Goal: Task Accomplishment & Management: Use online tool/utility

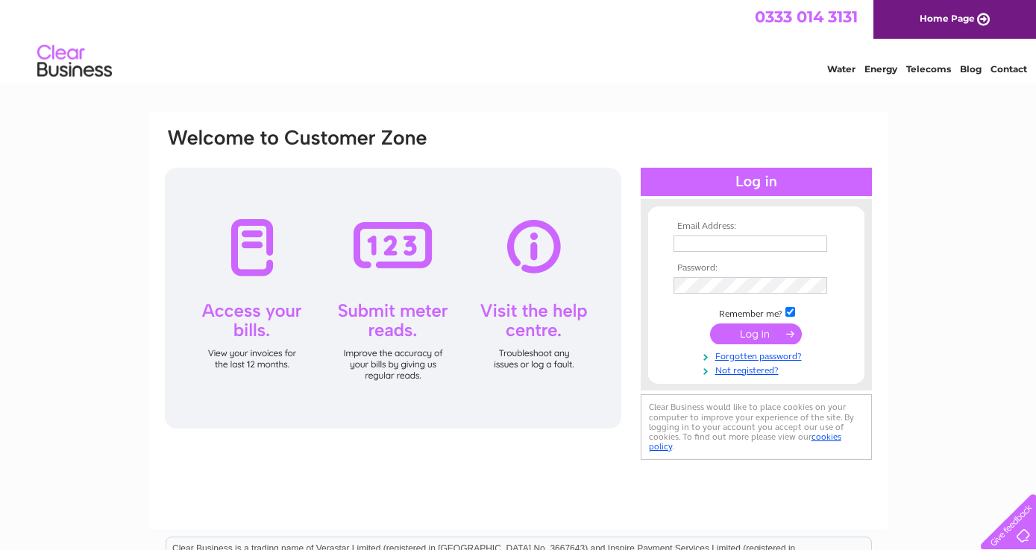
click at [689, 248] on input "text" at bounding box center [750, 244] width 154 height 16
type input "[EMAIL_ADDRESS][DOMAIN_NAME]"
click at [756, 345] on td at bounding box center [756, 334] width 173 height 28
click at [756, 338] on input "submit" at bounding box center [756, 334] width 92 height 21
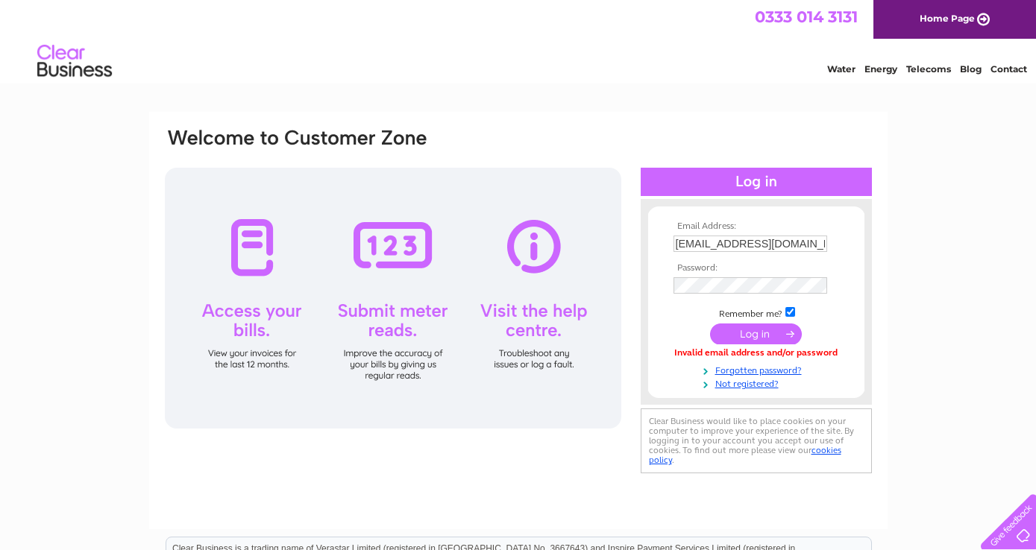
click at [772, 336] on input "submit" at bounding box center [756, 334] width 92 height 21
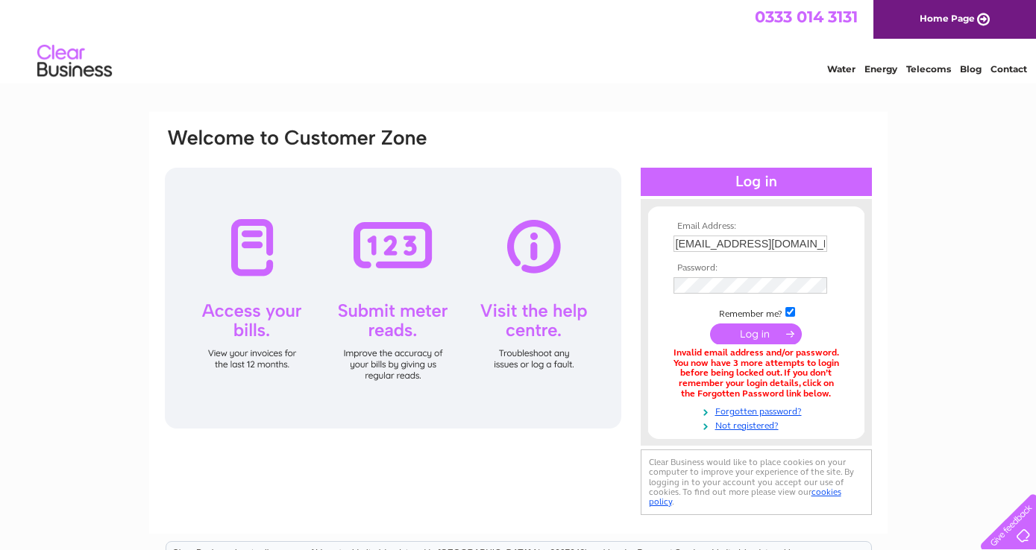
scroll to position [1, 0]
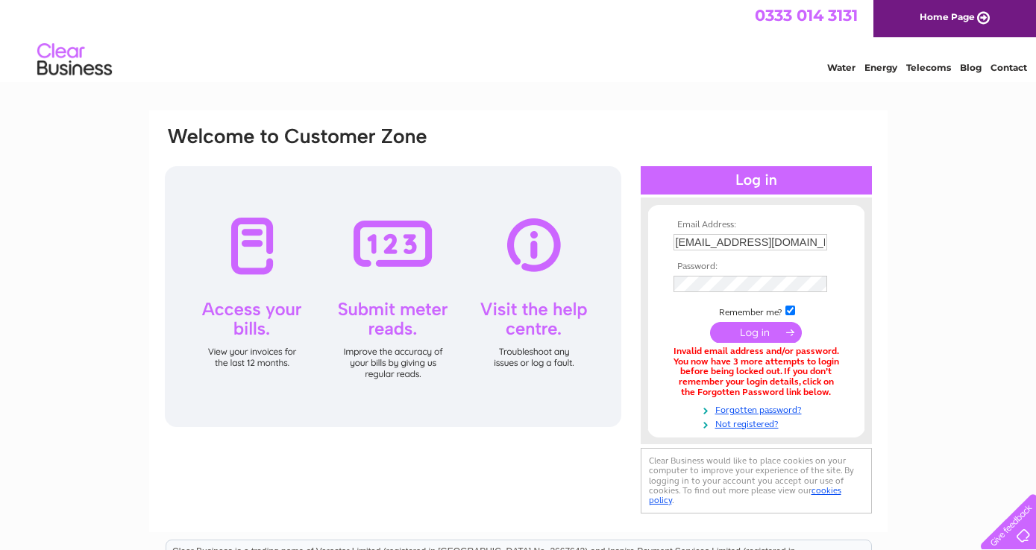
click at [757, 335] on input "submit" at bounding box center [756, 332] width 92 height 21
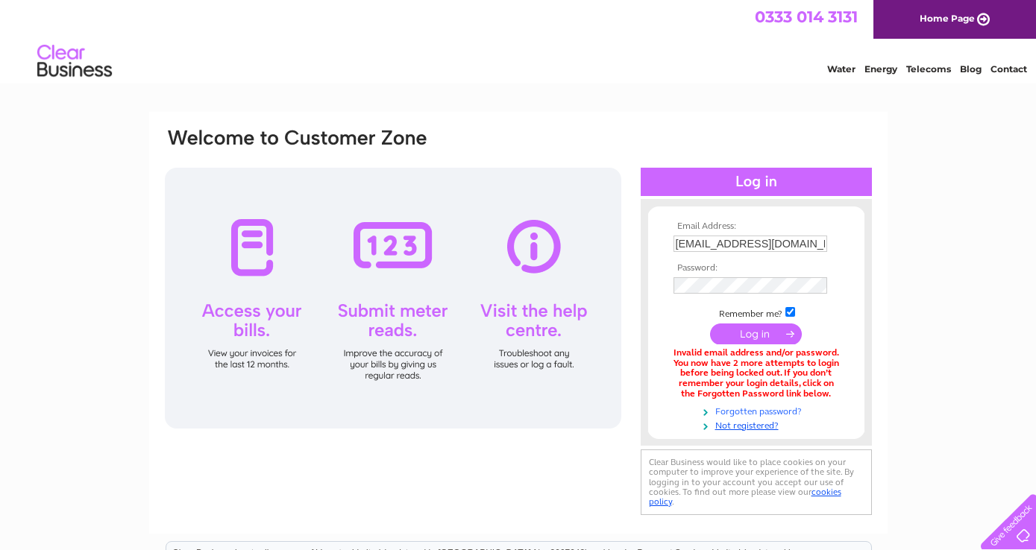
click at [730, 413] on link "Forgotten password?" at bounding box center [757, 410] width 169 height 14
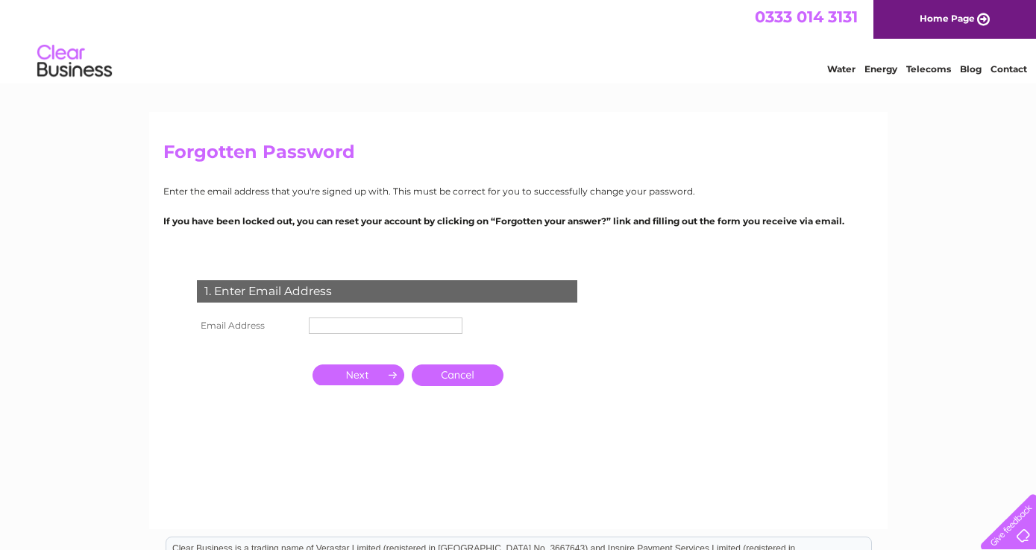
click at [409, 325] on input "text" at bounding box center [386, 326] width 154 height 16
type input "[EMAIL_ADDRESS][DOMAIN_NAME]"
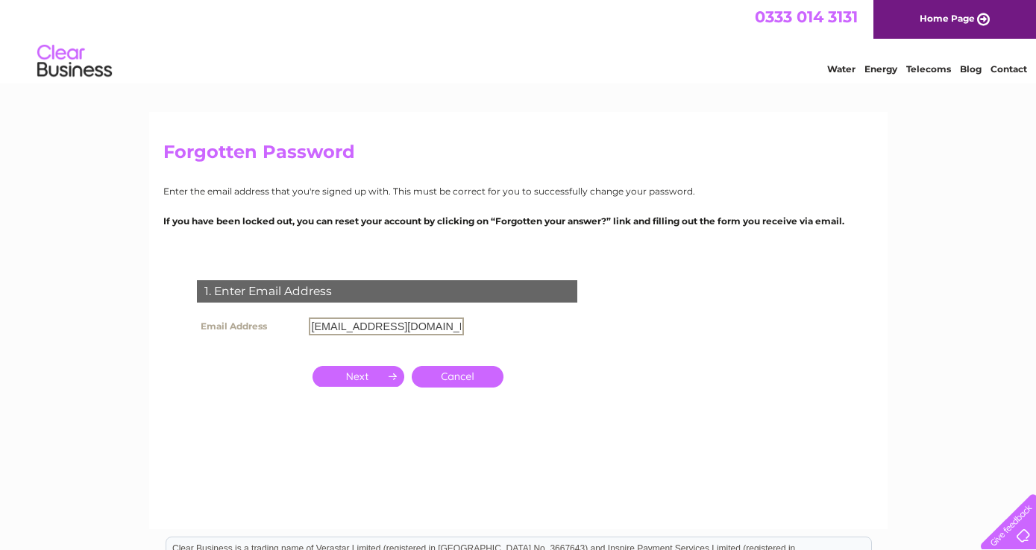
click at [349, 378] on input "button" at bounding box center [358, 376] width 92 height 21
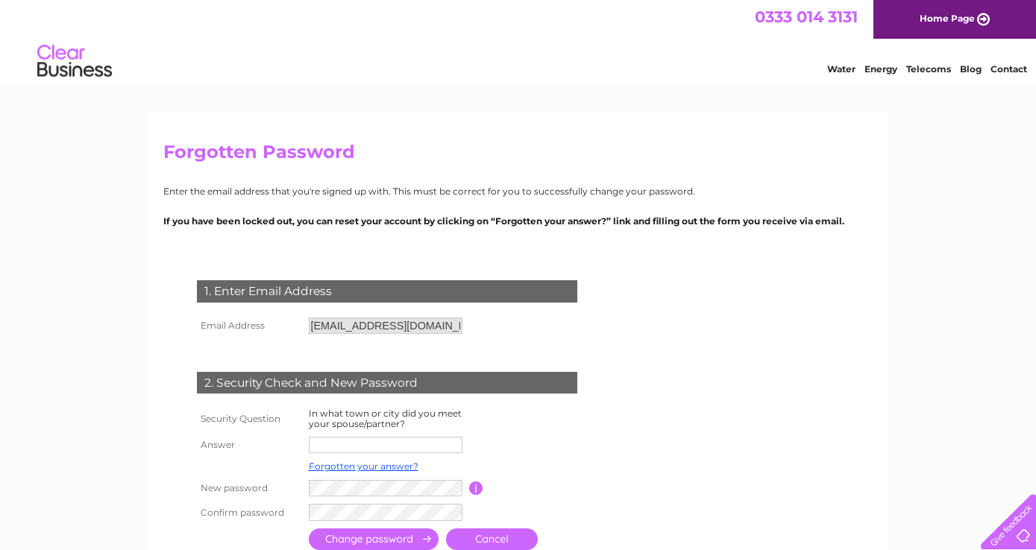
click at [579, 458] on td at bounding box center [542, 466] width 119 height 19
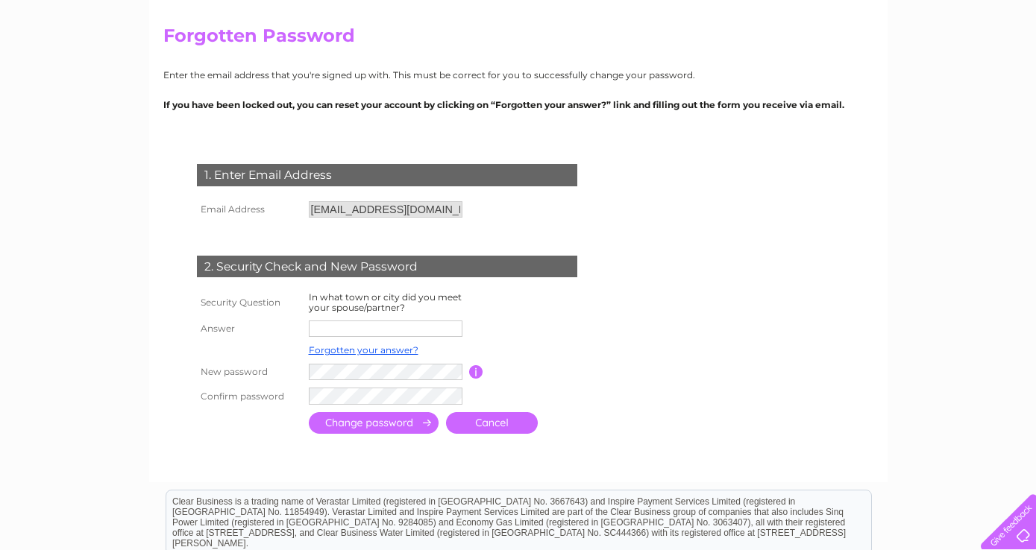
scroll to position [119, 0]
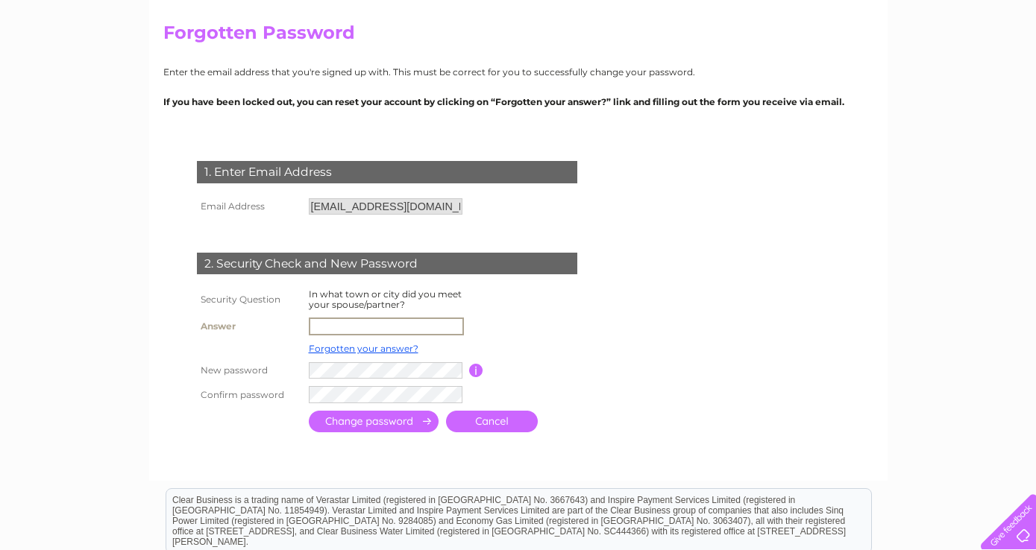
click at [389, 326] on input "text" at bounding box center [386, 327] width 155 height 18
type input "singapore"
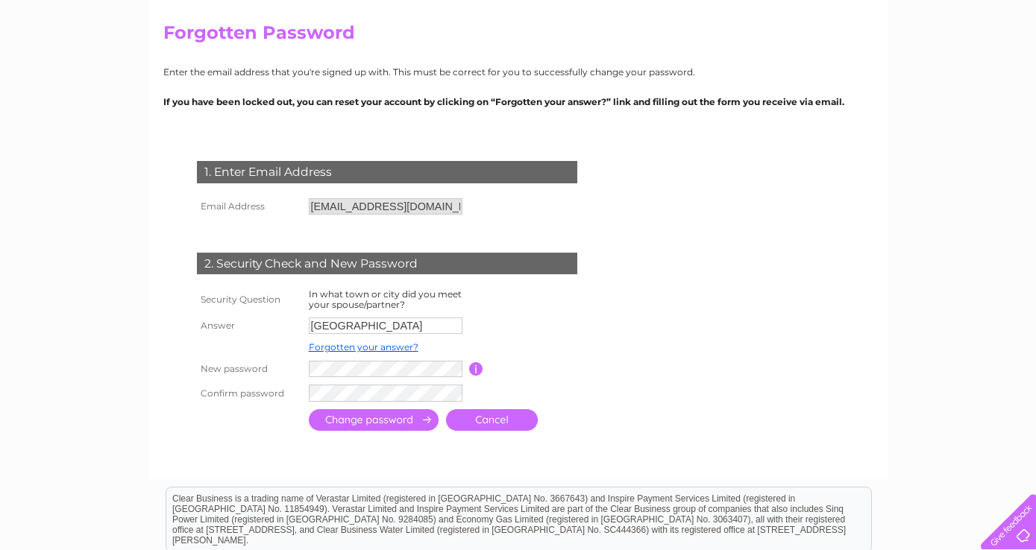
click at [339, 423] on input "submit" at bounding box center [374, 420] width 130 height 22
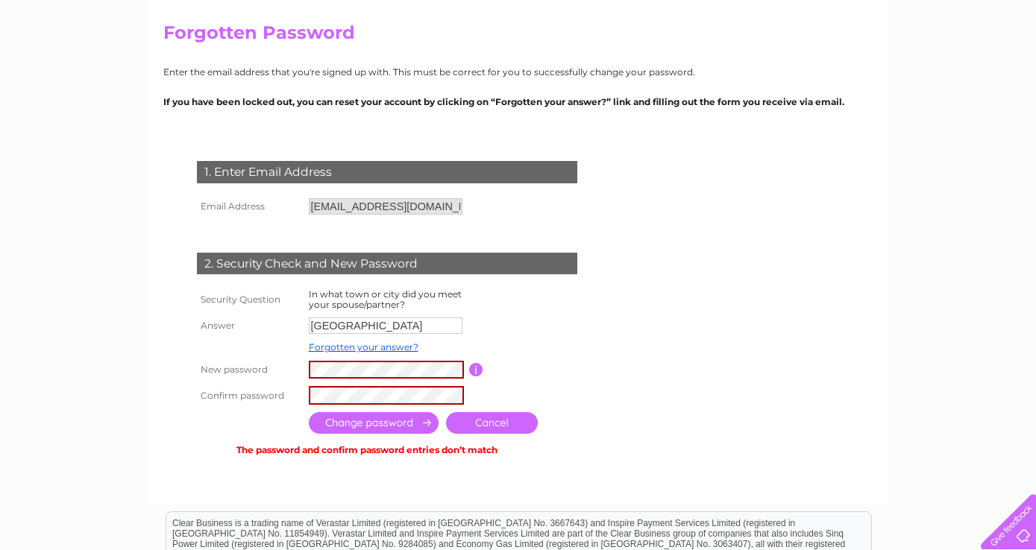
click at [388, 426] on input "submit" at bounding box center [374, 423] width 130 height 22
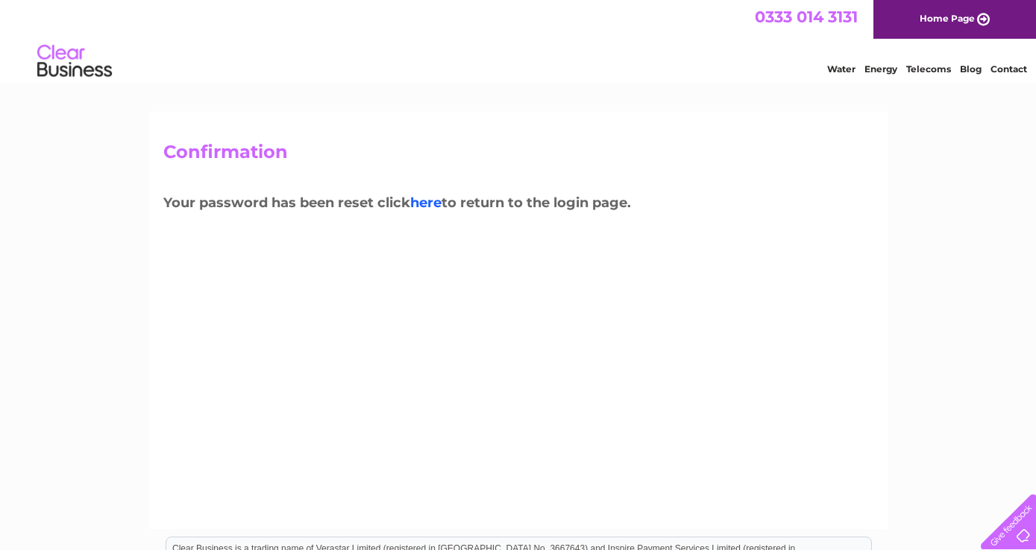
click at [435, 202] on link "here" at bounding box center [425, 203] width 31 height 16
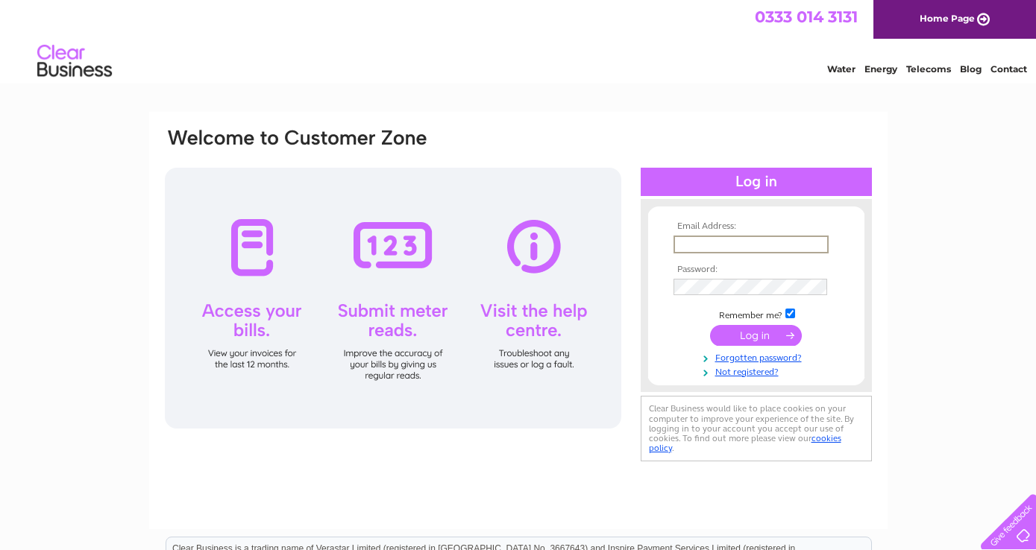
click at [699, 239] on input "text" at bounding box center [750, 245] width 155 height 18
type input "[EMAIL_ADDRESS][DOMAIN_NAME]"
click at [763, 338] on input "submit" at bounding box center [756, 335] width 92 height 21
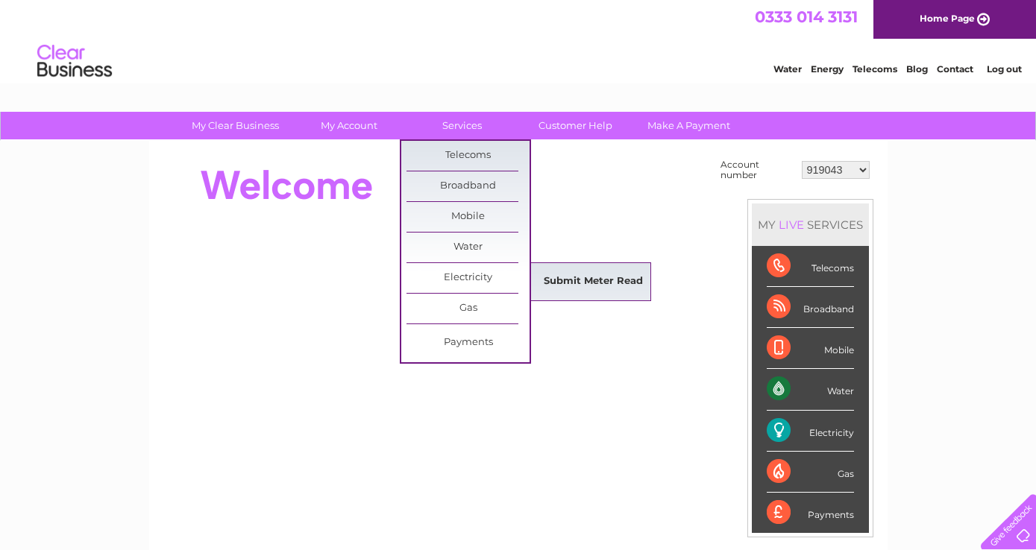
click at [555, 283] on link "Submit Meter Read" at bounding box center [593, 282] width 123 height 30
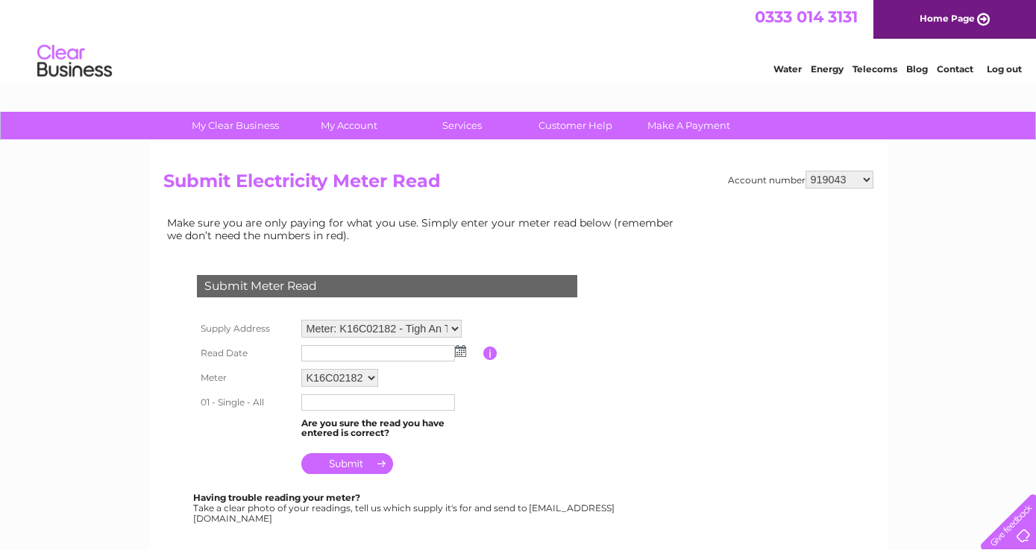
click at [869, 183] on select "919043 967188 1113001 30300395 30303169" at bounding box center [839, 180] width 68 height 18
select select "30303169"
click at [805, 171] on select "919043 967188 1113001 30300395 30303169" at bounding box center [839, 180] width 68 height 18
click at [867, 177] on select "919043 967188 1113001 30300395 30303169" at bounding box center [839, 180] width 68 height 18
select select "30300395"
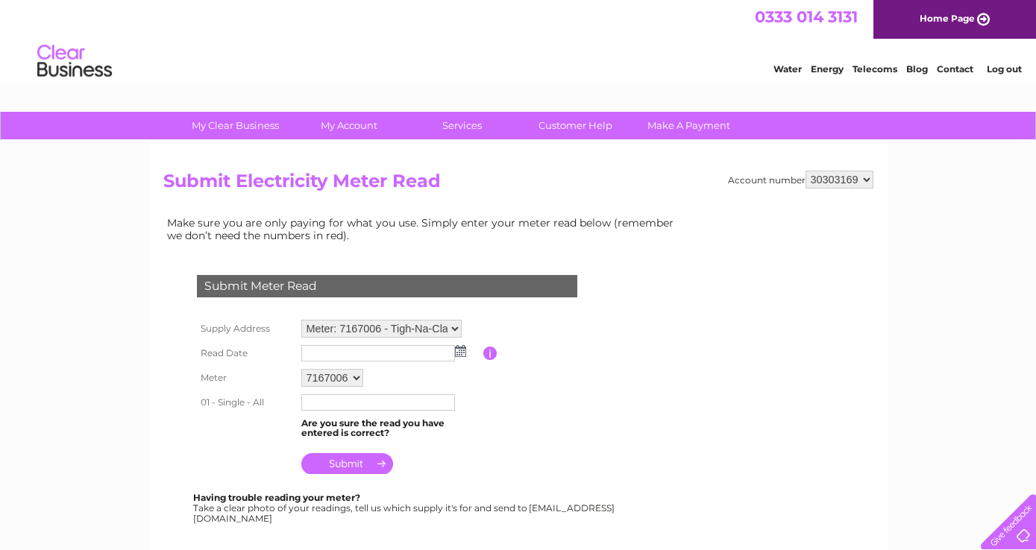
click at [805, 171] on select "919043 967188 1113001 30300395 30303169" at bounding box center [839, 180] width 68 height 18
click at [458, 353] on img at bounding box center [460, 351] width 11 height 12
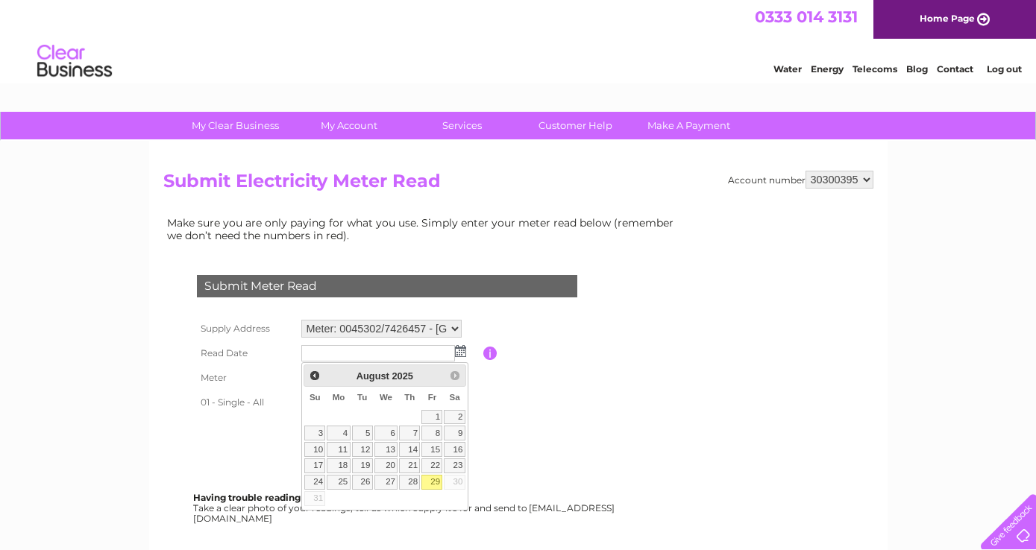
click at [435, 477] on link "29" at bounding box center [431, 482] width 21 height 15
type input "2025/08/29"
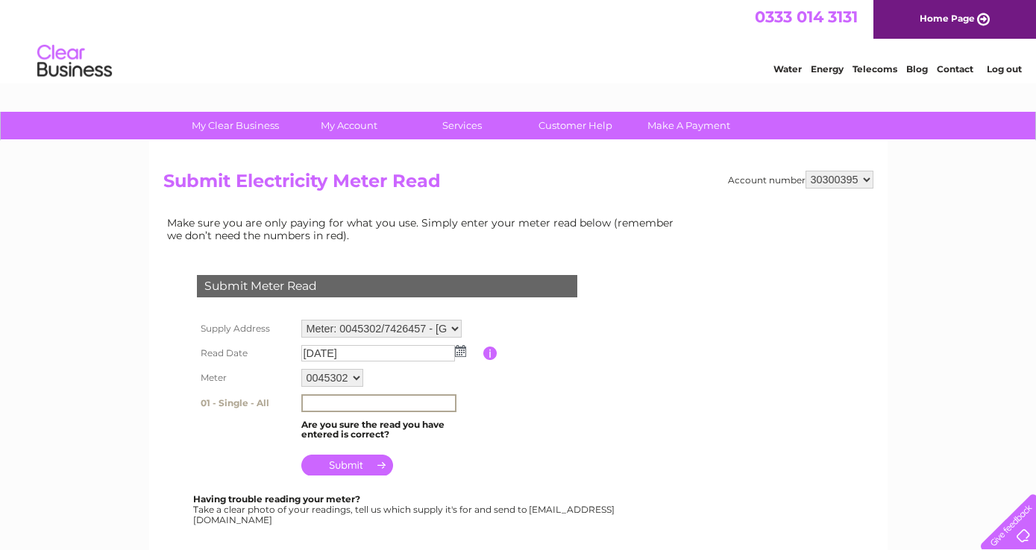
click at [388, 405] on input "text" at bounding box center [378, 403] width 155 height 18
type input "71616"
click at [360, 464] on input "submit" at bounding box center [347, 463] width 92 height 21
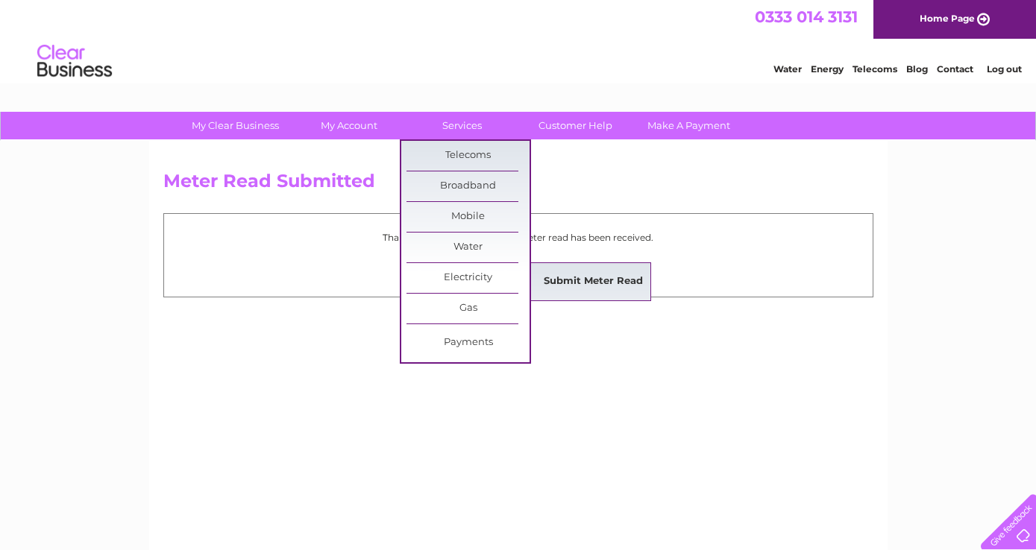
click at [573, 280] on link "Submit Meter Read" at bounding box center [593, 282] width 123 height 30
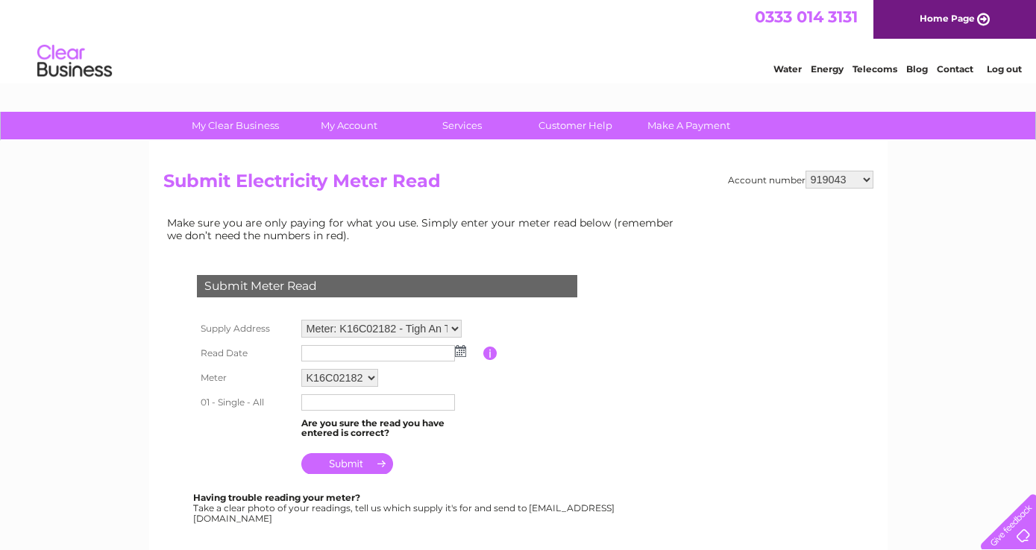
click at [870, 180] on select "919043 967188 1113001 30300395 30303169" at bounding box center [839, 180] width 68 height 18
select select "30300395"
click at [805, 171] on select "919043 967188 1113001 30300395 30303169" at bounding box center [839, 180] width 68 height 18
click at [354, 375] on select "0045302 7426457" at bounding box center [332, 378] width 62 height 18
select select "160281"
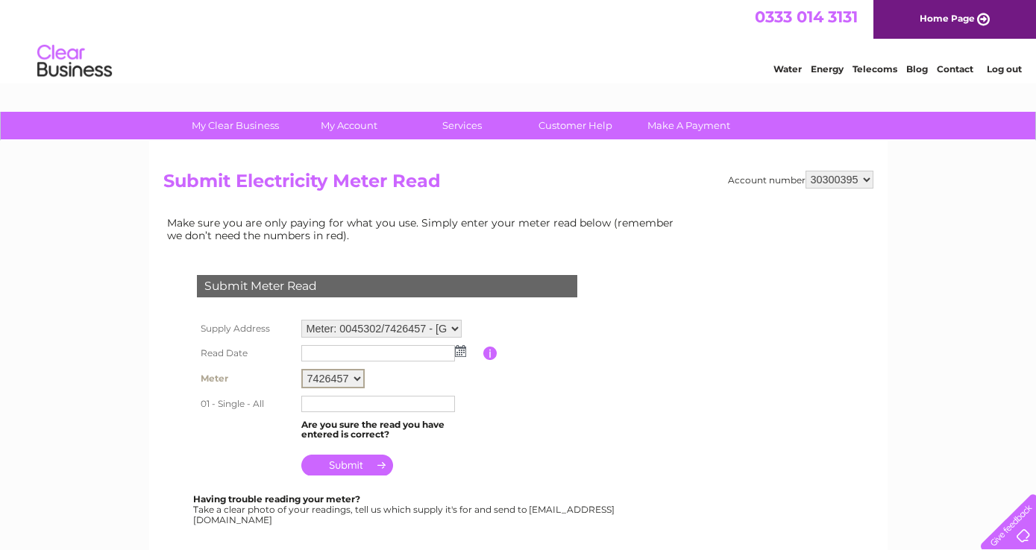
click at [301, 369] on select "0045302 7426457" at bounding box center [332, 378] width 63 height 19
click at [461, 353] on img at bounding box center [460, 351] width 11 height 12
click at [462, 349] on img at bounding box center [460, 351] width 11 height 12
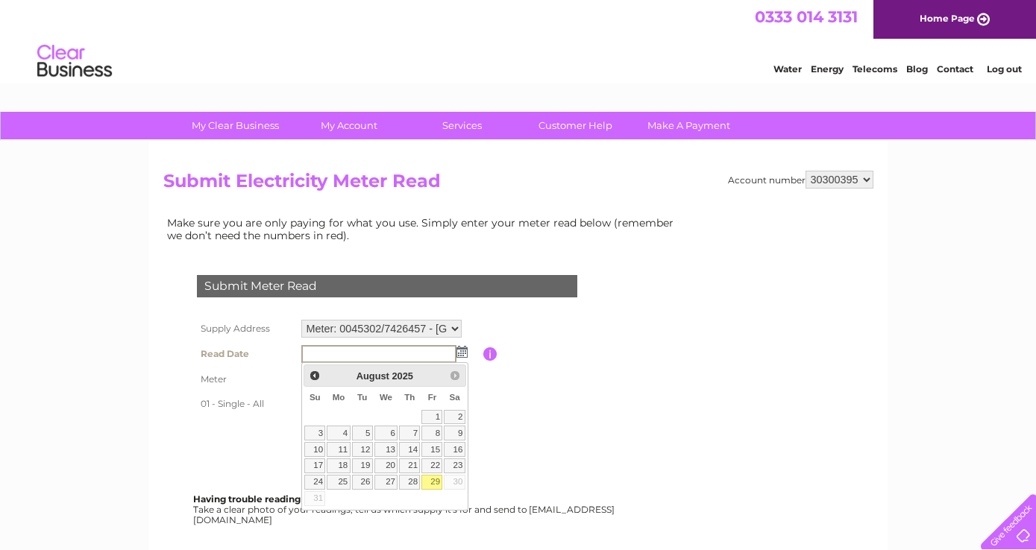
click at [435, 479] on link "29" at bounding box center [431, 482] width 21 height 15
type input "2025/08/29"
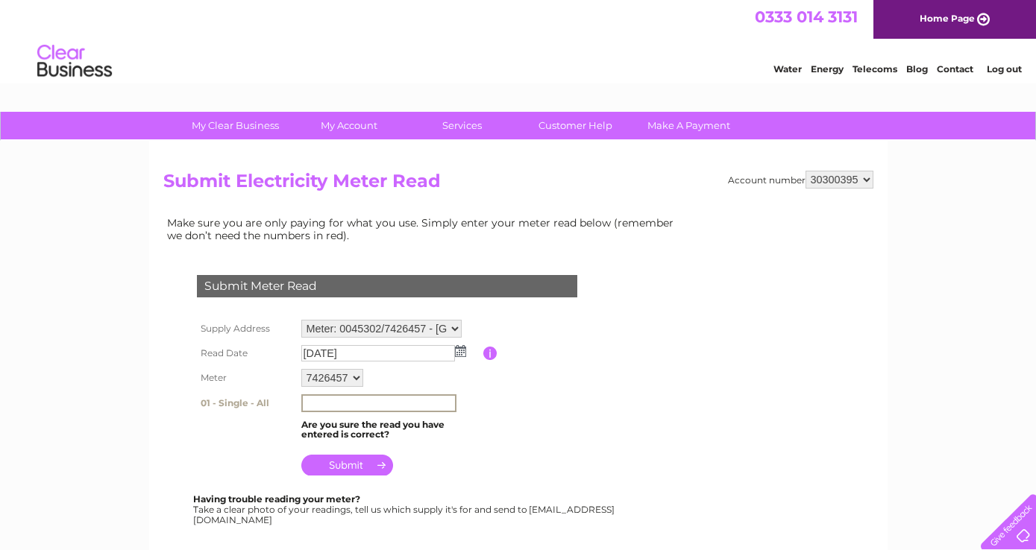
click at [406, 403] on input "text" at bounding box center [378, 403] width 155 height 18
type input "29692"
click at [362, 463] on input "submit" at bounding box center [347, 463] width 92 height 21
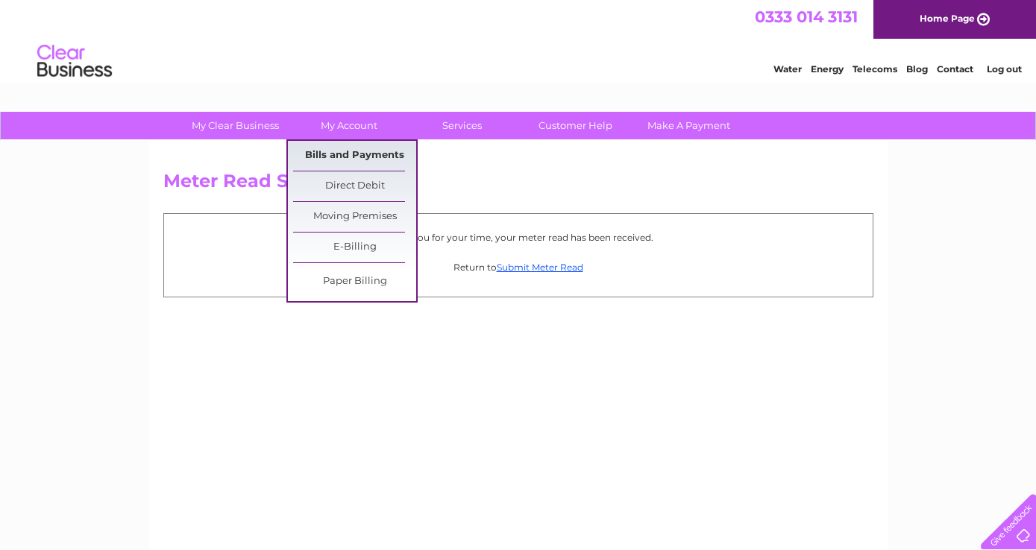
click at [344, 152] on link "Bills and Payments" at bounding box center [354, 156] width 123 height 30
click at [344, 154] on link "Bills and Payments" at bounding box center [354, 156] width 123 height 30
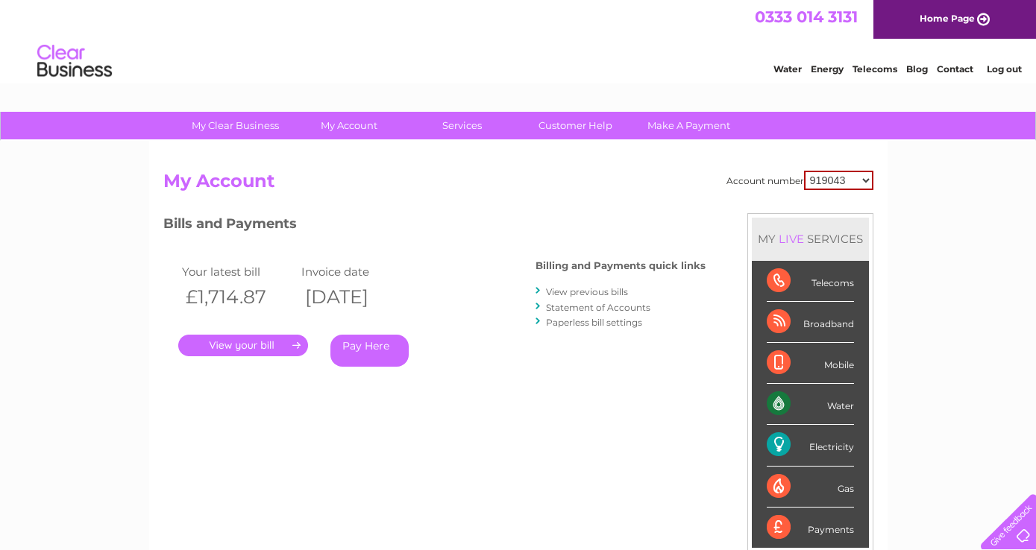
click at [224, 324] on div ". Pay Here" at bounding box center [327, 323] width 298 height 22
click at [233, 347] on link "." at bounding box center [243, 346] width 130 height 22
click at [231, 349] on link "." at bounding box center [243, 346] width 130 height 22
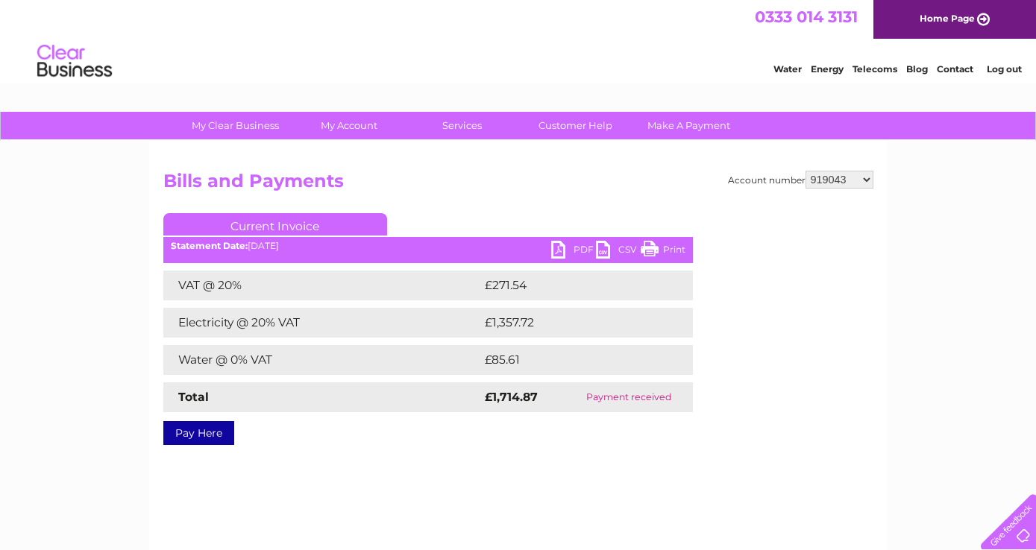
click at [557, 247] on link "PDF" at bounding box center [573, 252] width 45 height 22
click at [866, 177] on select "919043 967188 1113001 30300395 30303169" at bounding box center [839, 180] width 68 height 18
click at [805, 171] on select "919043 967188 1113001 30300395 30303169" at bounding box center [839, 180] width 68 height 18
click at [552, 254] on link "PDF" at bounding box center [573, 252] width 45 height 22
click at [555, 253] on link "PDF" at bounding box center [573, 252] width 45 height 22
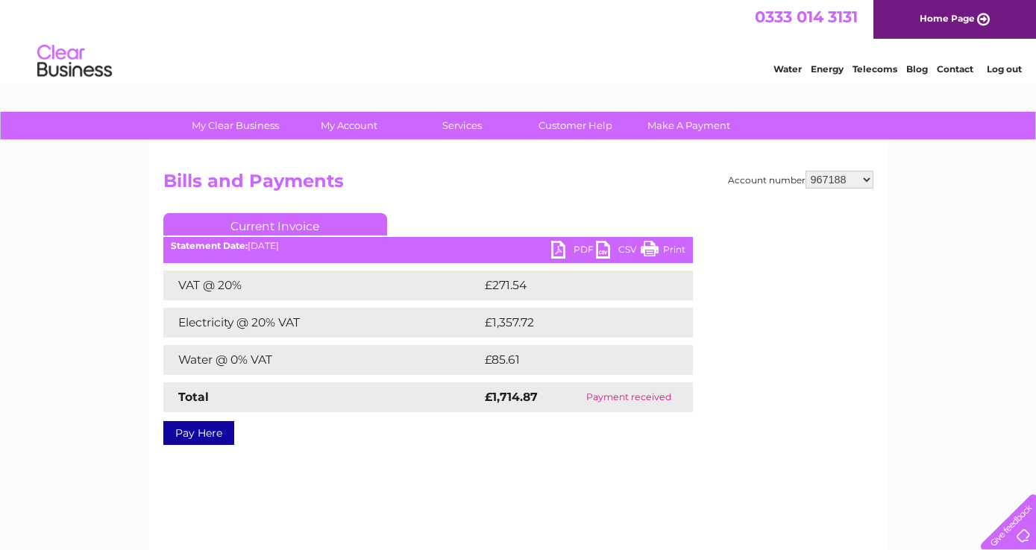
click at [724, 228] on div "Account number 919043 967188 1113001 30300395 30303169 Bills and Payments Curre…" at bounding box center [518, 305] width 710 height 269
click at [867, 179] on select "919043 967188 1113001 30300395 30303169" at bounding box center [839, 180] width 68 height 18
click at [805, 171] on select "919043 967188 1113001 30300395 30303169" at bounding box center [839, 180] width 68 height 18
click at [558, 251] on link "PDF" at bounding box center [573, 252] width 45 height 22
click at [936, 277] on div "My Clear Business Login Details My Details My Preferences Link Account My Accou…" at bounding box center [518, 463] width 1036 height 702
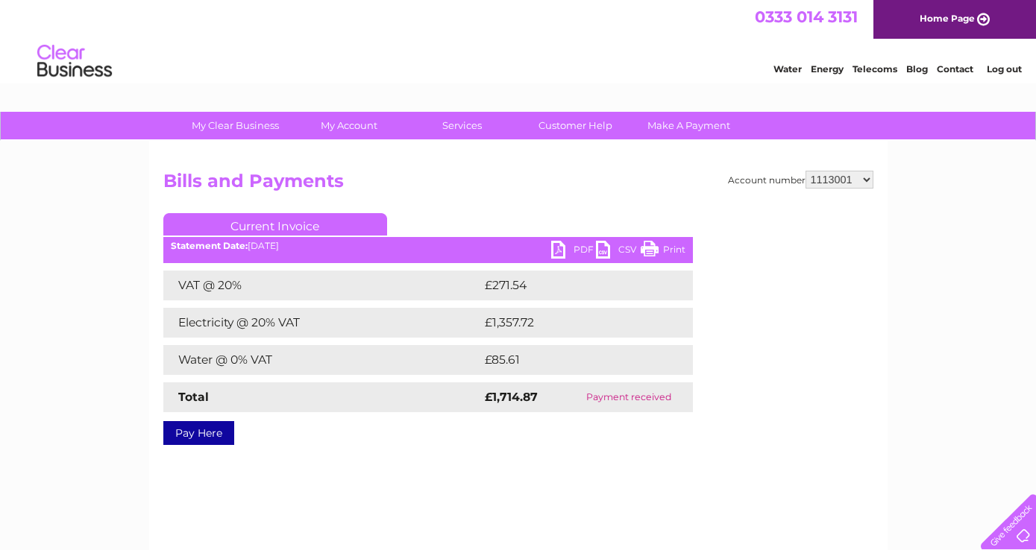
click at [866, 179] on select "919043 967188 1113001 30300395 30303169" at bounding box center [839, 180] width 68 height 18
select select "30300395"
click at [805, 171] on select "919043 967188 1113001 30300395 30303169" at bounding box center [839, 180] width 68 height 18
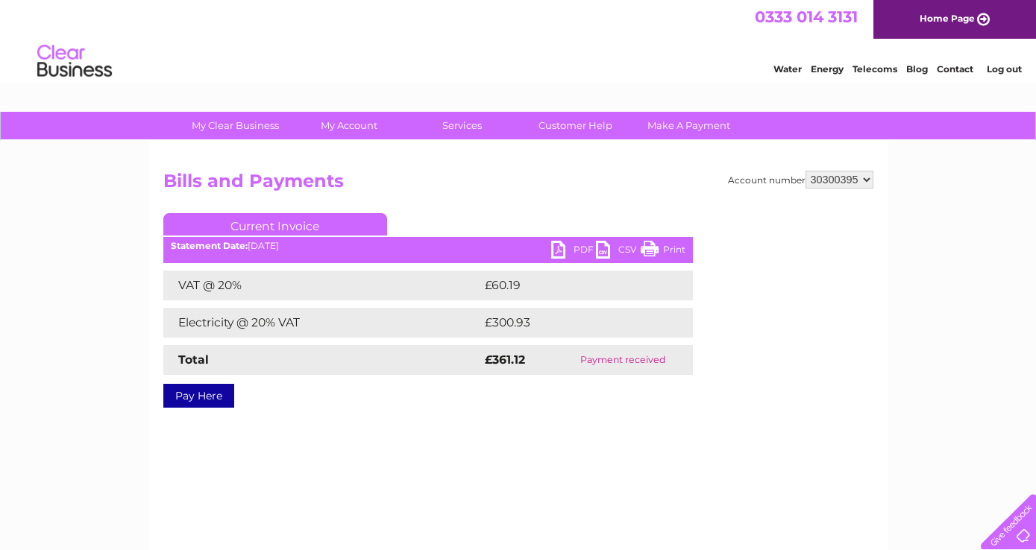
click at [558, 248] on link "PDF" at bounding box center [573, 252] width 45 height 22
click at [715, 280] on div "Account number 919043 967188 1113001 30300395 30303169 Bills and Payments Curre…" at bounding box center [518, 287] width 710 height 232
click at [866, 183] on select "919043 967188 1113001 30300395 30303169" at bounding box center [839, 180] width 68 height 18
select select "1113001"
click at [805, 171] on select "919043 967188 1113001 30300395 30303169" at bounding box center [839, 180] width 68 height 18
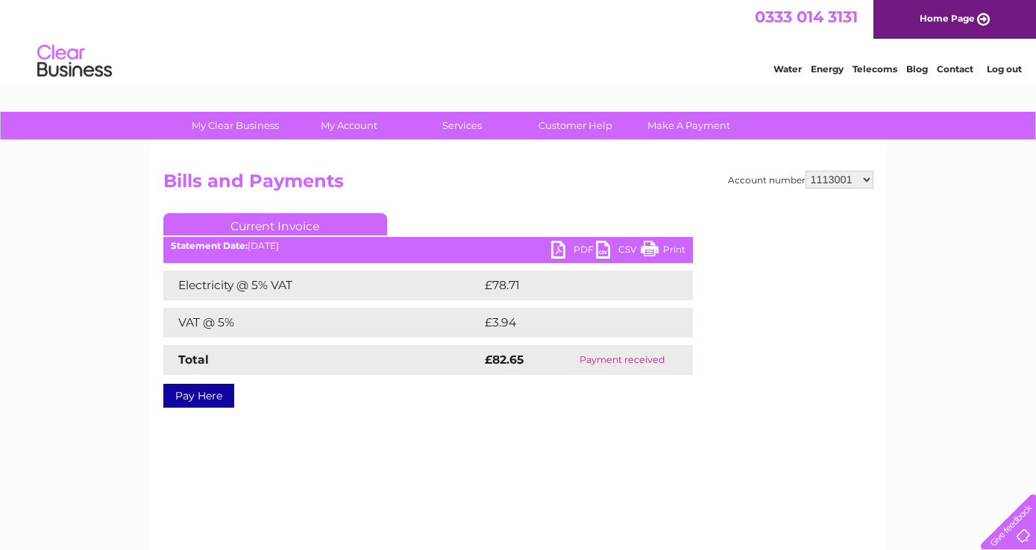
click at [575, 248] on link "PDF" at bounding box center [573, 252] width 45 height 22
click at [866, 180] on select "919043 967188 1113001 30300395 30303169" at bounding box center [839, 180] width 68 height 18
select select "30300395"
click at [805, 171] on select "919043 967188 1113001 30300395 30303169" at bounding box center [839, 180] width 68 height 18
click at [579, 249] on link "PDF" at bounding box center [573, 252] width 45 height 22
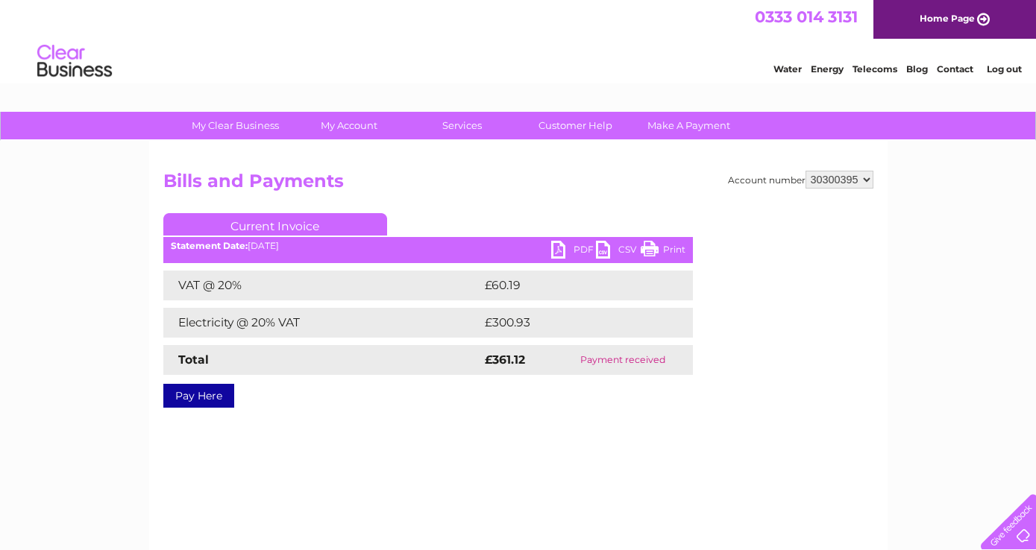
click at [754, 394] on div "Account number 919043 967188 1113001 30300395 30303169 Bills and Payments Curre…" at bounding box center [518, 287] width 710 height 232
click at [867, 178] on select "919043 967188 1113001 30300395 30303169" at bounding box center [839, 180] width 68 height 18
select select "30303169"
click at [805, 171] on select "919043 967188 1113001 30300395 30303169" at bounding box center [839, 180] width 68 height 18
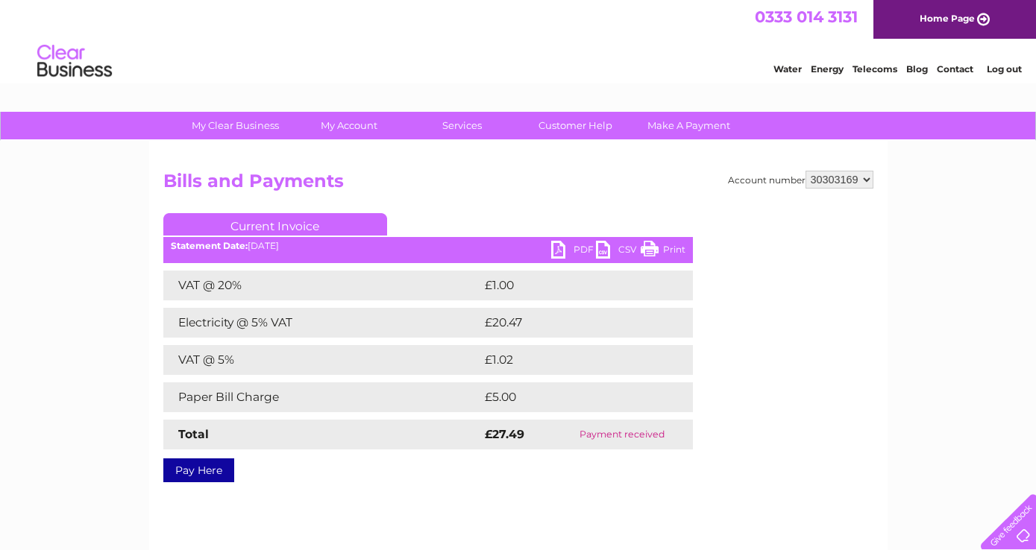
click at [562, 248] on link "PDF" at bounding box center [573, 252] width 45 height 22
click at [784, 406] on div "Account number 919043 967188 1113001 30300395 30303169 Bills and Payments Curre…" at bounding box center [518, 324] width 710 height 306
